Goal: Task Accomplishment & Management: Complete application form

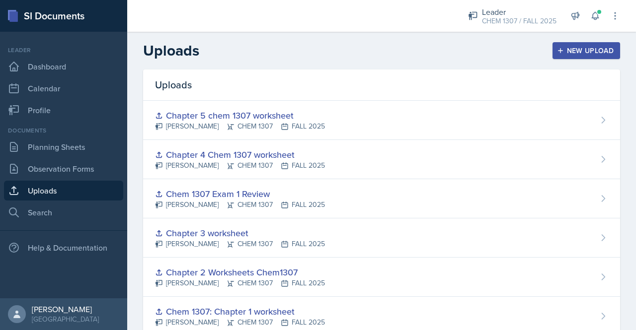
click at [568, 56] on button "New Upload" at bounding box center [586, 50] width 68 height 17
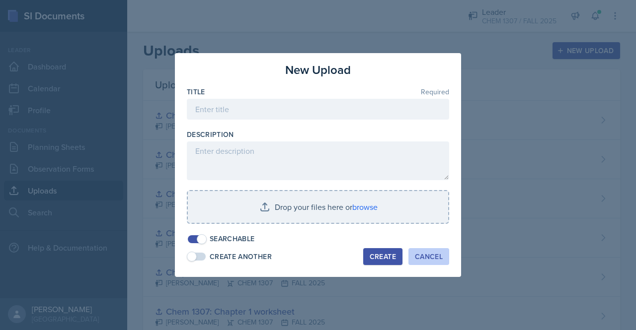
click at [434, 253] on div "Cancel" at bounding box center [429, 257] width 28 height 8
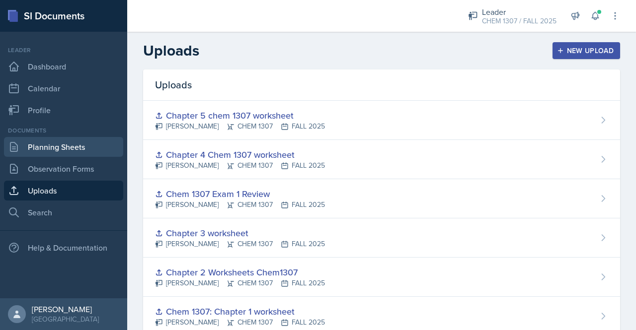
click at [74, 150] on link "Planning Sheets" at bounding box center [63, 147] width 119 height 20
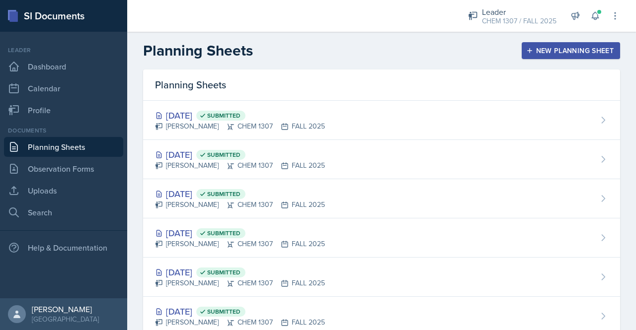
click at [551, 52] on div "New Planning Sheet" at bounding box center [570, 51] width 85 height 8
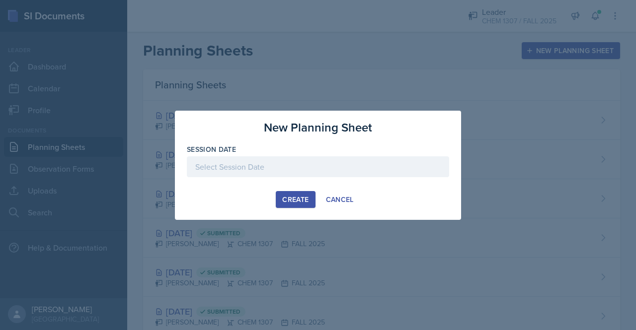
click at [347, 160] on div at bounding box center [318, 166] width 262 height 21
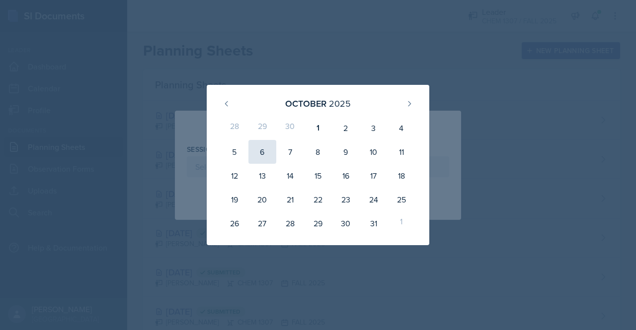
click at [262, 153] on div "6" at bounding box center [262, 152] width 28 height 24
type input "[DATE]"
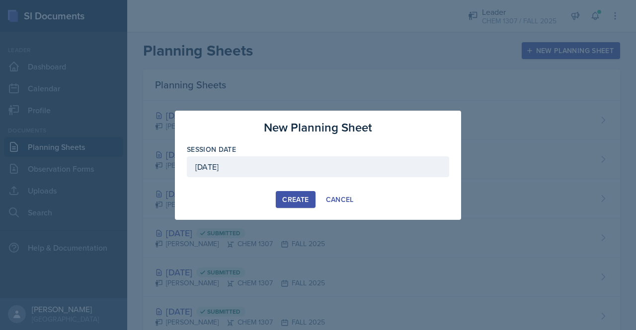
click at [303, 201] on div "Create" at bounding box center [295, 200] width 26 height 8
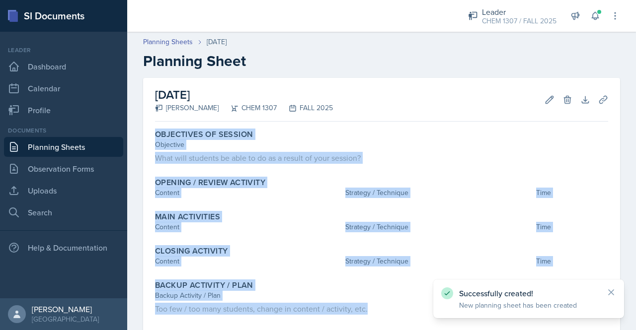
scroll to position [55, 0]
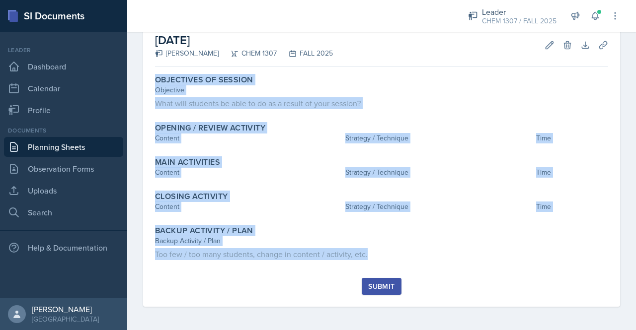
drag, startPoint x: 150, startPoint y: 126, endPoint x: 383, endPoint y: 275, distance: 276.9
click at [383, 275] on div "[DATE] [PERSON_NAME] CHEM 1307 FALL 2025 Edit Delete Download Uploads Autosavin…" at bounding box center [381, 165] width 477 height 284
copy div "Objectives of Session Objective What will students be able to do as a result of…"
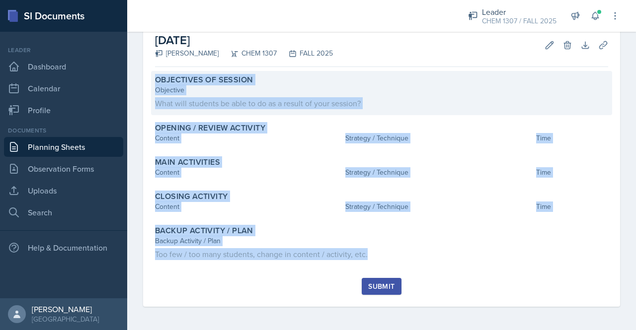
click at [398, 98] on div "What will students be able to do as a result of your session?" at bounding box center [381, 103] width 453 height 12
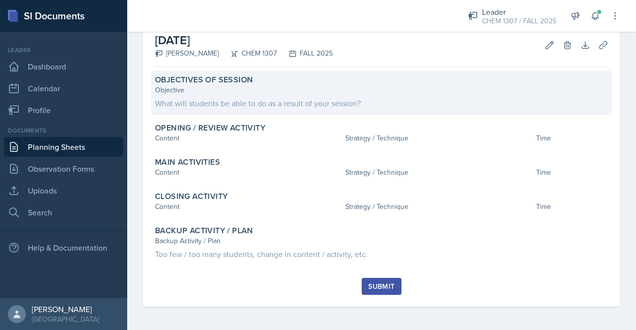
scroll to position [51, 0]
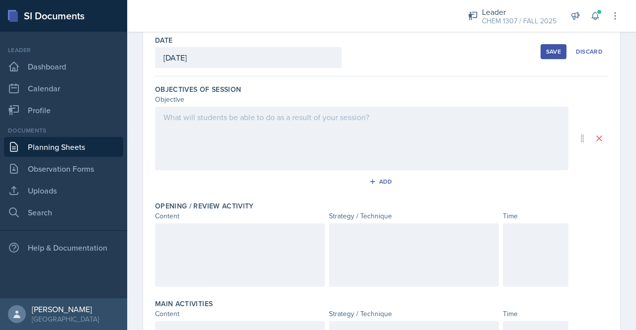
click at [200, 120] on div at bounding box center [361, 139] width 413 height 64
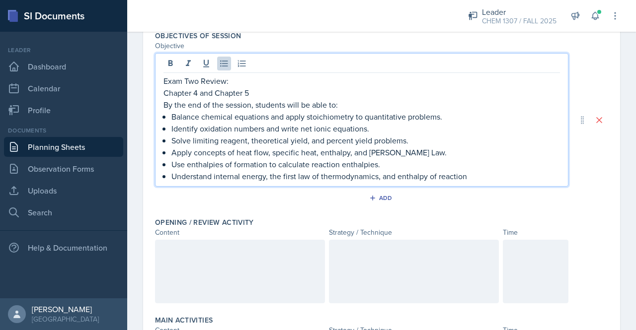
scroll to position [108, 0]
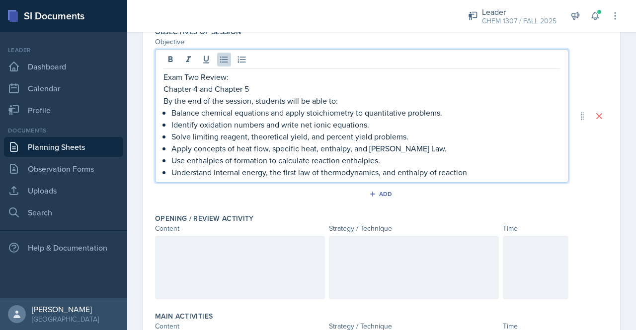
click at [193, 256] on div at bounding box center [240, 268] width 170 height 64
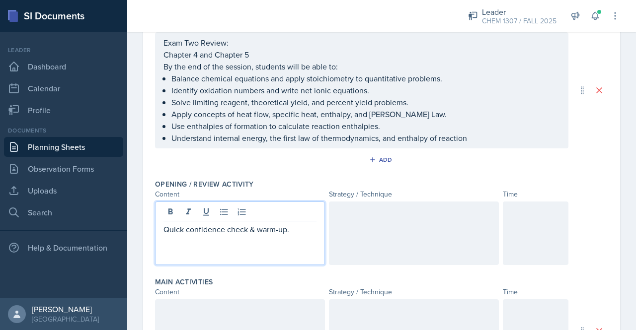
click at [362, 232] on div at bounding box center [414, 234] width 170 height 64
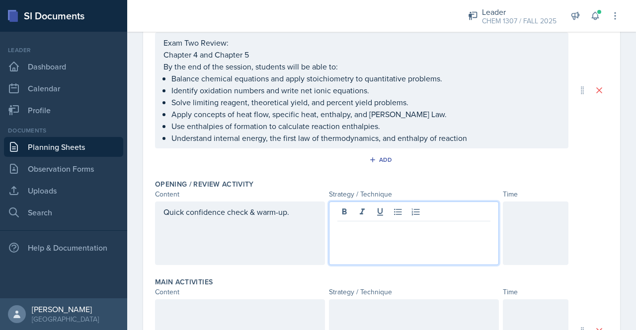
scroll to position [143, 0]
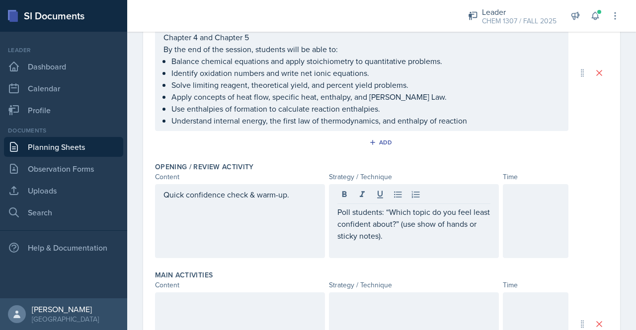
click at [528, 204] on div at bounding box center [536, 221] width 66 height 74
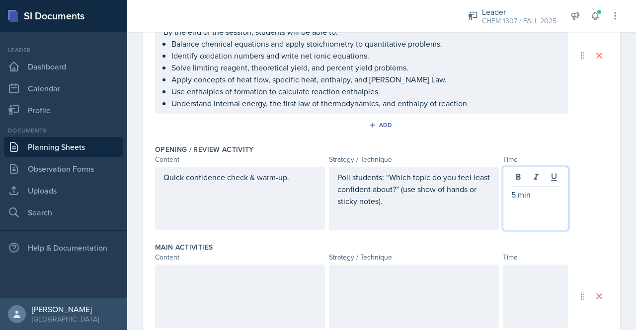
click at [236, 274] on div at bounding box center [240, 297] width 170 height 64
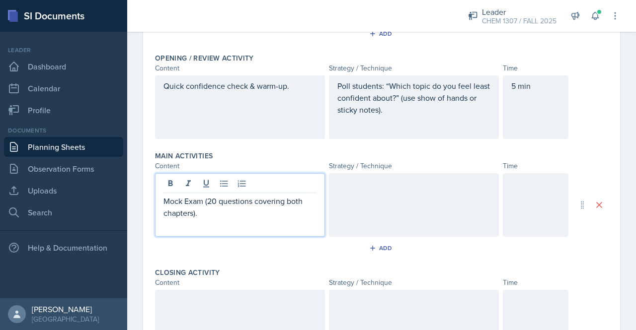
scroll to position [258, 0]
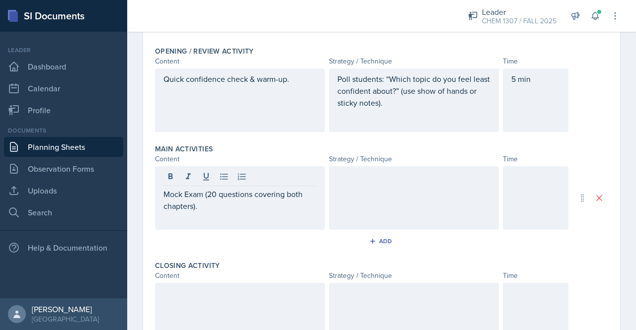
click at [526, 313] on div at bounding box center [536, 315] width 66 height 64
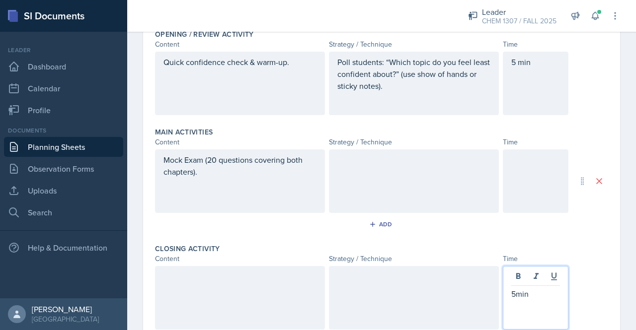
click at [526, 173] on div at bounding box center [536, 181] width 66 height 64
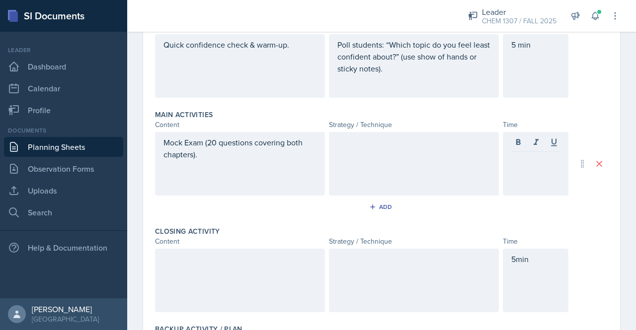
click at [526, 173] on div at bounding box center [536, 164] width 66 height 64
click at [426, 164] on div at bounding box center [414, 164] width 170 height 64
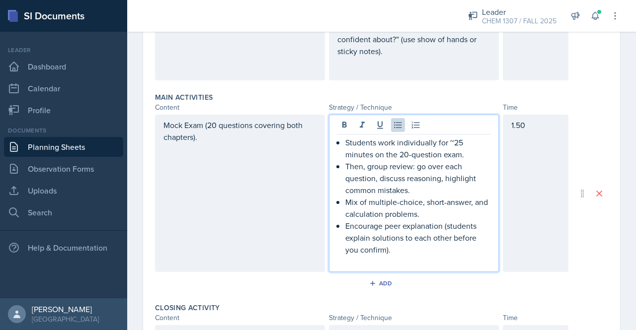
click at [461, 143] on p "Students work individually for ~25 minutes on the 20-question exam." at bounding box center [417, 149] width 145 height 24
drag, startPoint x: 459, startPoint y: 157, endPoint x: 395, endPoint y: 157, distance: 63.6
click at [395, 157] on p "Students work individually for 1-2 minutes on the 20-question exam." at bounding box center [417, 149] width 145 height 24
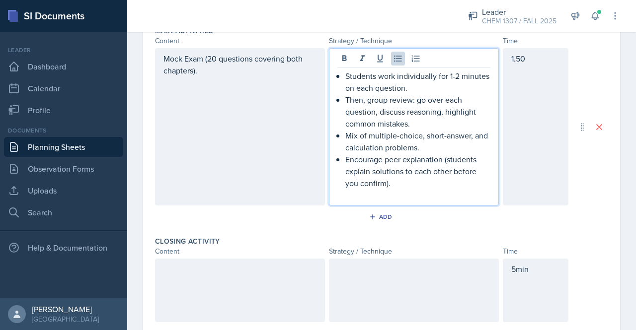
scroll to position [377, 0]
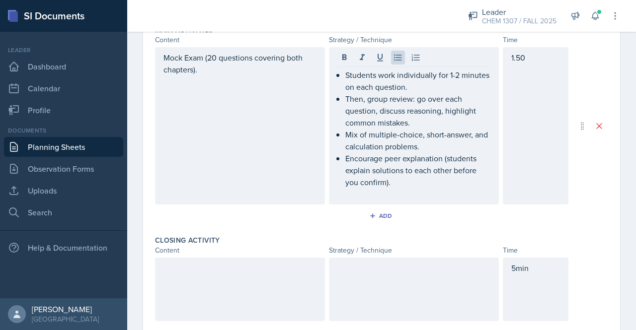
click at [208, 281] on div at bounding box center [240, 290] width 170 height 64
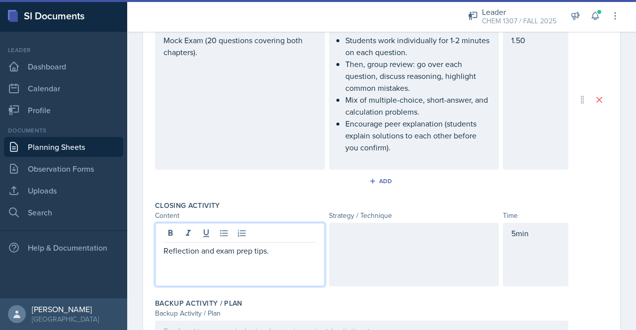
click at [371, 274] on div at bounding box center [414, 255] width 170 height 64
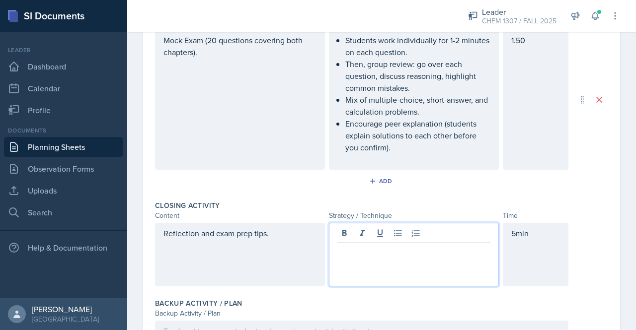
scroll to position [412, 0]
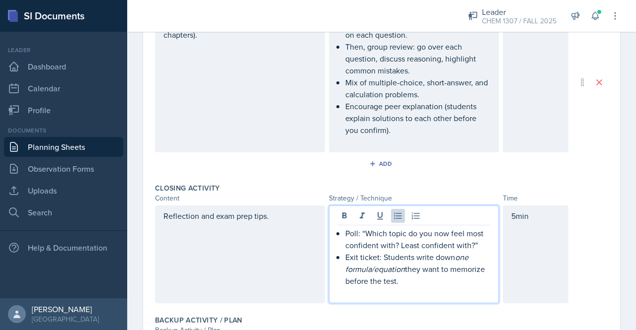
click at [277, 214] on div "Reflection and exam prep tips." at bounding box center [240, 255] width 170 height 98
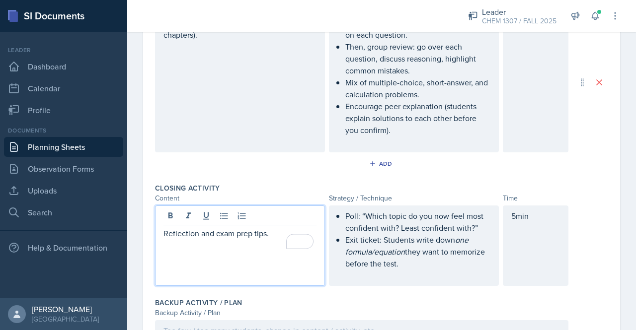
click at [409, 264] on p "Exit ticket: Students write down one formula/equation they want to memorize bef…" at bounding box center [417, 252] width 145 height 36
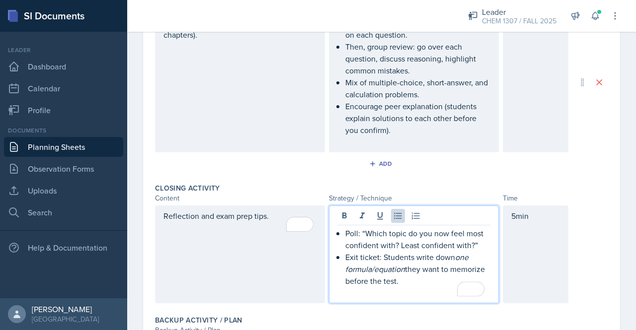
click at [480, 246] on p "Poll: “Which topic do you now feel most confident with? Least confident with?”" at bounding box center [417, 239] width 145 height 24
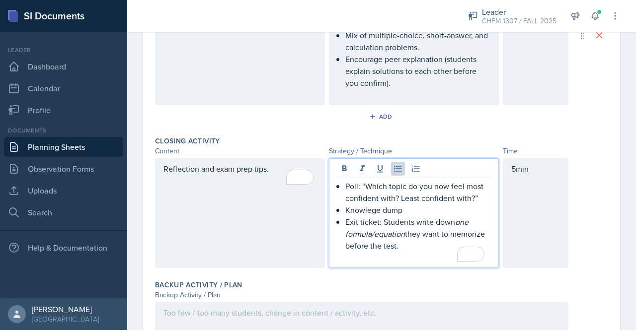
scroll to position [461, 0]
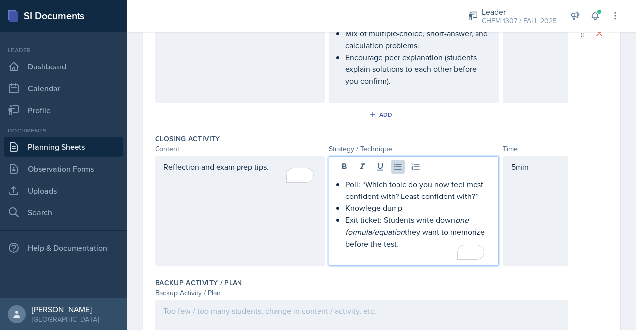
click at [247, 310] on div at bounding box center [361, 332] width 413 height 64
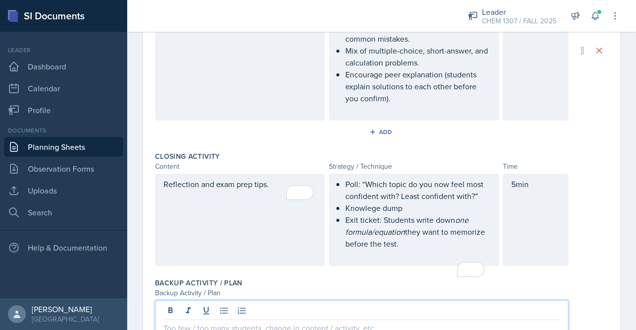
paste div
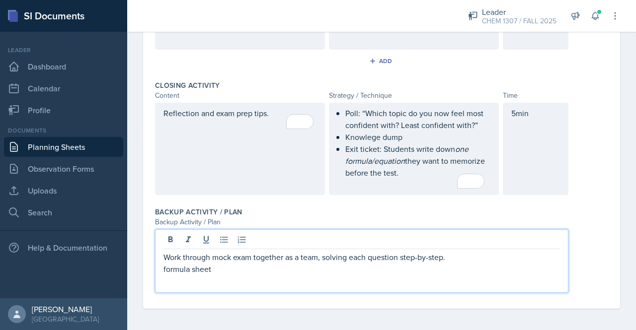
scroll to position [0, 0]
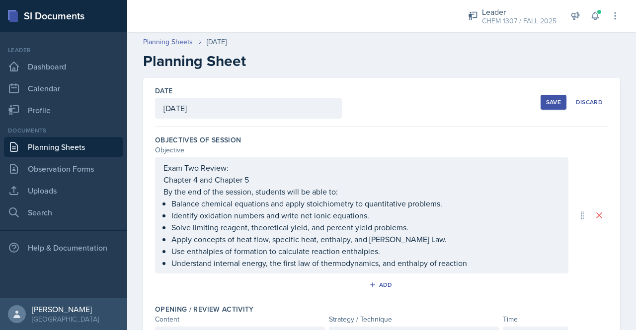
click at [549, 102] on div "Save" at bounding box center [553, 102] width 15 height 8
